Goal: Task Accomplishment & Management: Complete application form

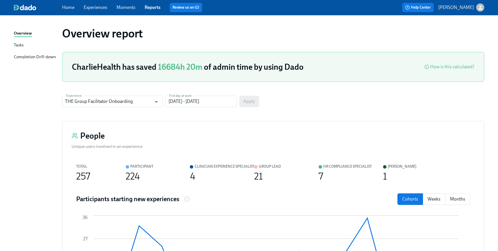
click at [70, 5] on link "Home" at bounding box center [68, 7] width 12 height 5
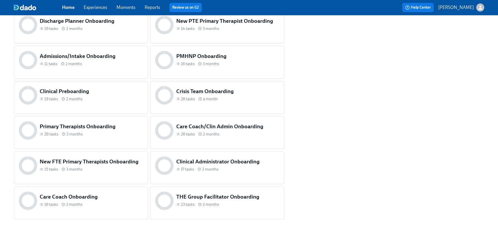
scroll to position [241, 0]
click at [71, 100] on span "2 months" at bounding box center [74, 97] width 16 height 5
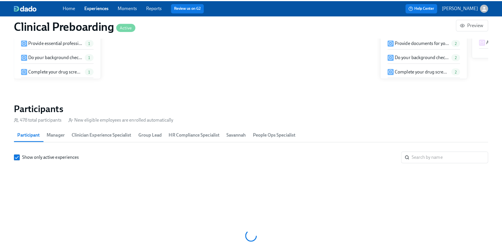
scroll to position [0, 6724]
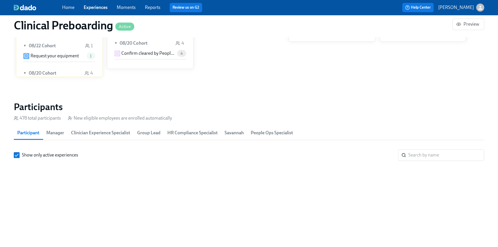
click at [432, 162] on div "Show only active experiences ​" at bounding box center [249, 228] width 471 height 158
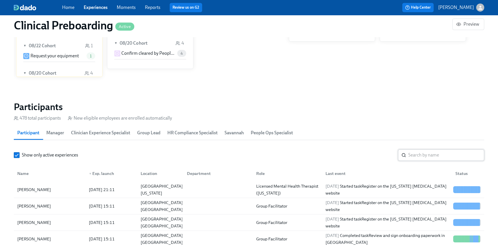
click at [425, 149] on input "search" at bounding box center [446, 155] width 76 height 12
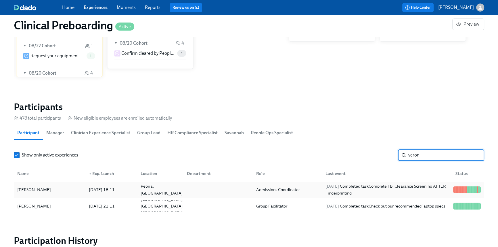
type input "veron"
click at [86, 188] on div "2025/08/15 18:11" at bounding box center [110, 190] width 52 height 12
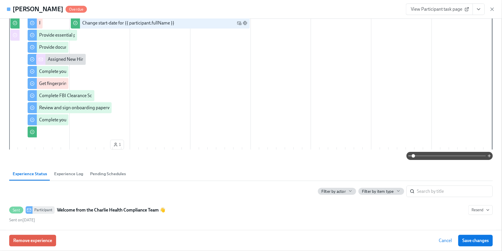
scroll to position [109, 0]
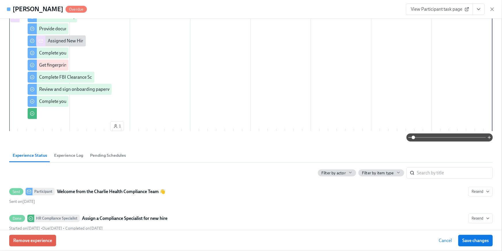
click at [413, 12] on link "View Participant task page" at bounding box center [439, 9] width 67 height 12
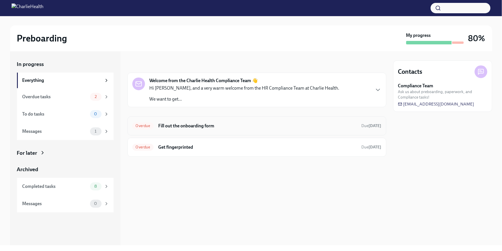
click at [299, 123] on h6 "Fill out the onboarding form" at bounding box center [257, 126] width 199 height 6
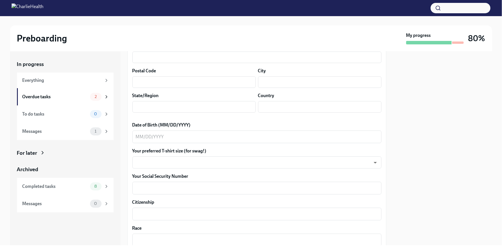
scroll to position [95, 0]
